Goal: Navigation & Orientation: Find specific page/section

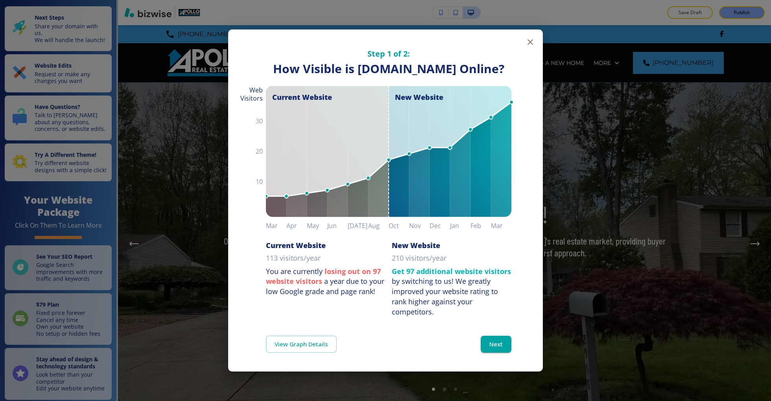
click at [530, 37] on icon "button" at bounding box center [530, 41] width 9 height 9
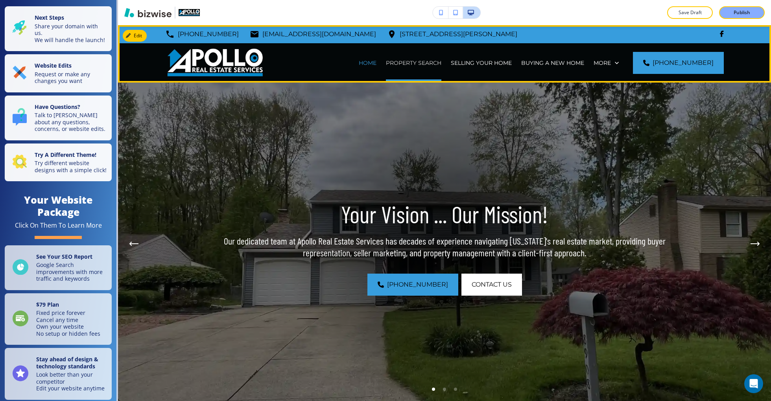
click at [441, 61] on p "PROPERTY SEARCH" at bounding box center [413, 63] width 55 height 8
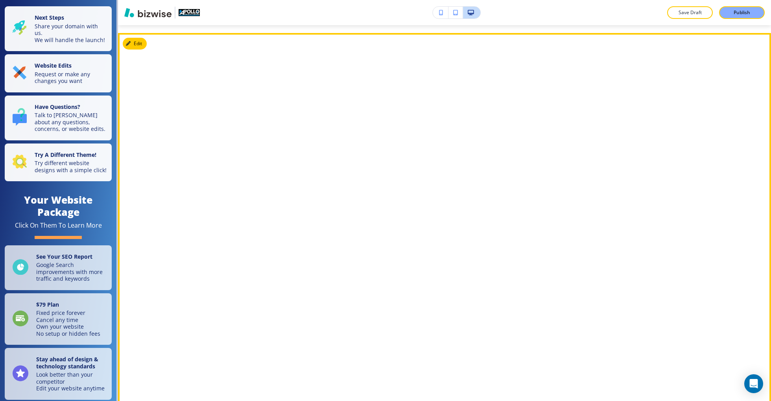
scroll to position [492, 0]
